Goal: Information Seeking & Learning: Learn about a topic

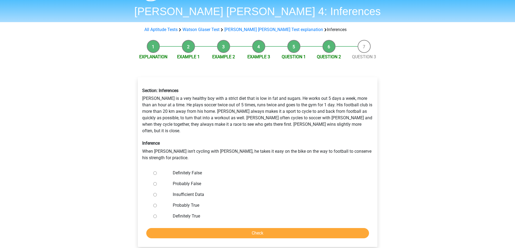
scroll to position [81, 0]
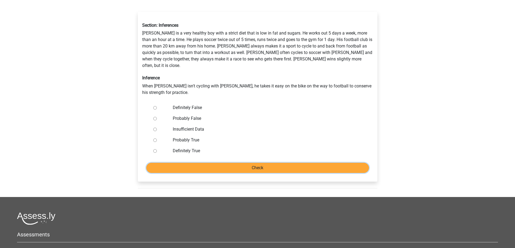
click at [238, 164] on input "Check" at bounding box center [257, 168] width 223 height 10
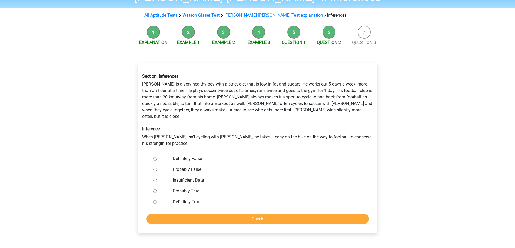
scroll to position [27, 0]
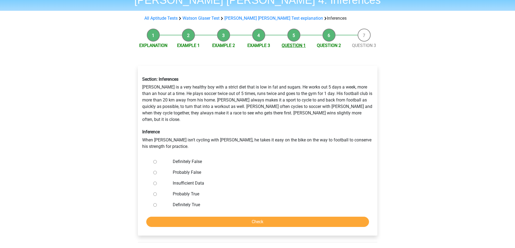
click at [293, 46] on link "Question 1" at bounding box center [294, 45] width 24 height 5
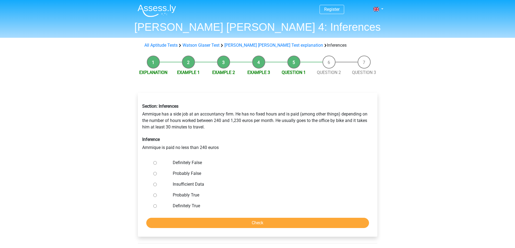
click at [154, 208] on input "Definitely True" at bounding box center [155, 207] width 4 height 4
radio input "true"
click at [208, 221] on input "Check" at bounding box center [257, 223] width 223 height 10
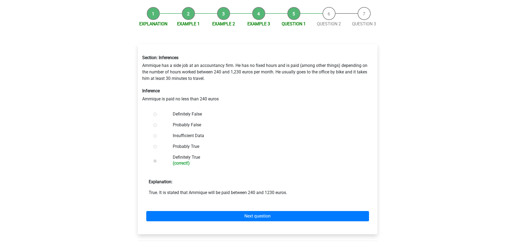
scroll to position [81, 0]
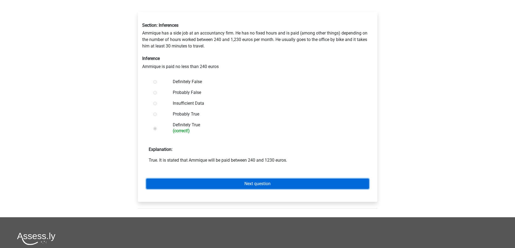
click at [251, 182] on link "Next question" at bounding box center [257, 184] width 223 height 10
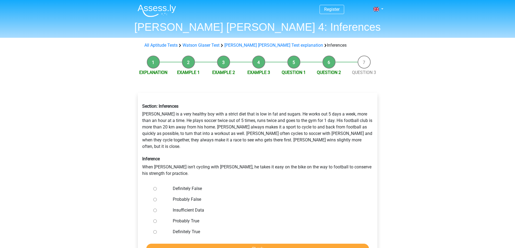
click at [154, 187] on input "Definitely False" at bounding box center [155, 189] width 4 height 4
radio input "true"
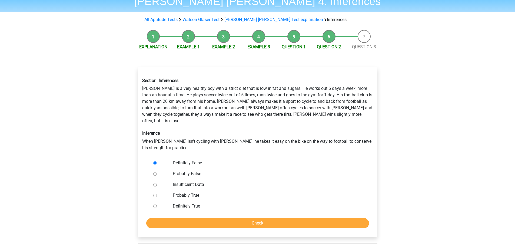
scroll to position [27, 0]
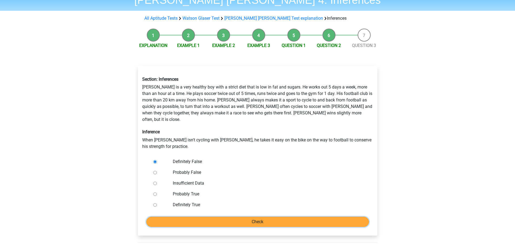
click at [270, 217] on input "Check" at bounding box center [257, 222] width 223 height 10
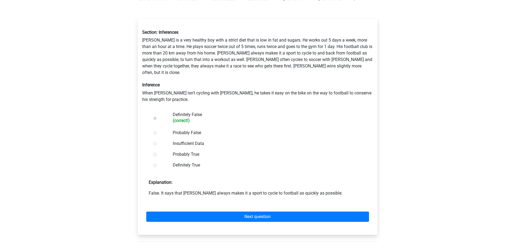
scroll to position [108, 0]
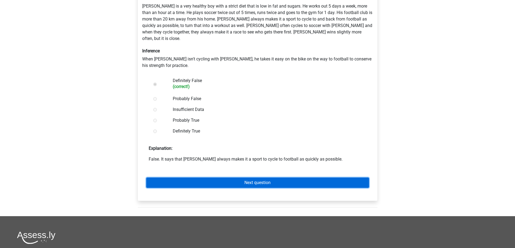
click at [274, 178] on link "Next question" at bounding box center [257, 183] width 223 height 10
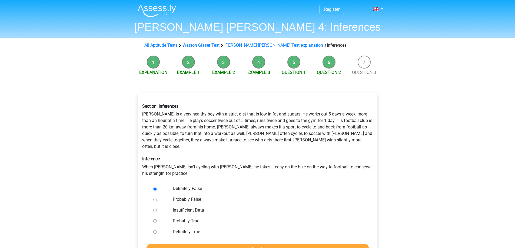
scroll to position [26, 0]
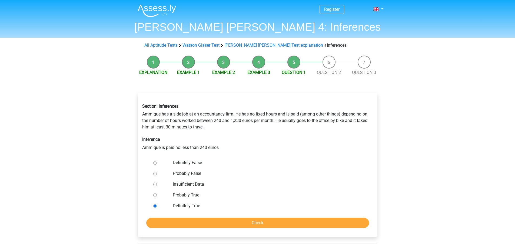
drag, startPoint x: 345, startPoint y: 48, endPoint x: 348, endPoint y: 46, distance: 3.7
